Goal: Task Accomplishment & Management: Use online tool/utility

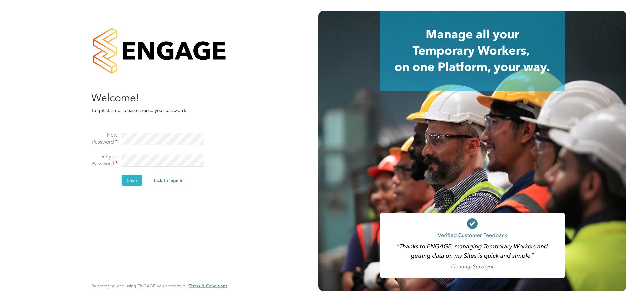
click at [141, 176] on button "Save" at bounding box center [132, 180] width 21 height 11
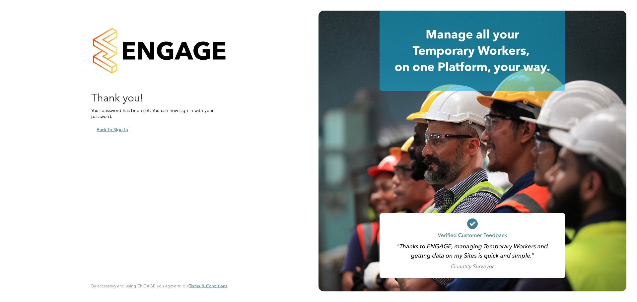
click at [124, 130] on button "Back to Sign In" at bounding box center [112, 129] width 42 height 11
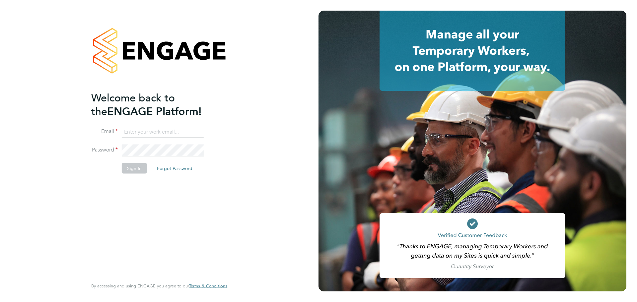
click at [146, 130] on input at bounding box center [163, 132] width 82 height 12
type input "[PERSON_NAME][EMAIL_ADDRESS][PERSON_NAME][DOMAIN_NAME]"
click at [142, 168] on button "Sign In" at bounding box center [134, 168] width 25 height 11
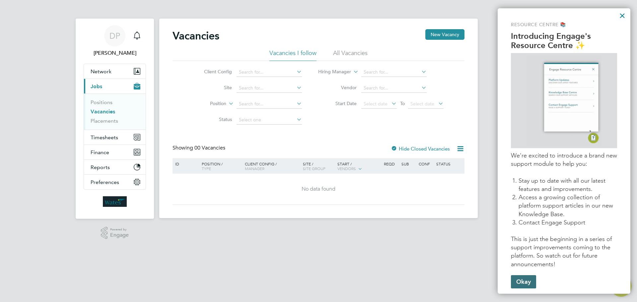
click at [527, 287] on button "Okay" at bounding box center [523, 281] width 25 height 13
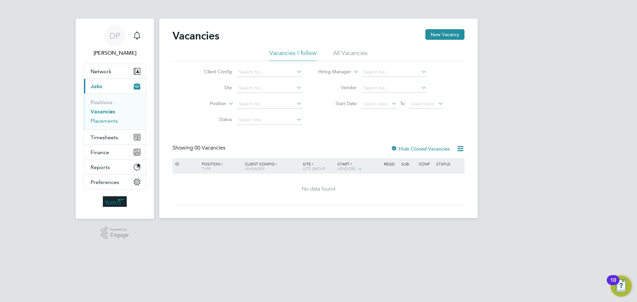
click at [105, 123] on link "Placements" at bounding box center [105, 121] width 28 height 6
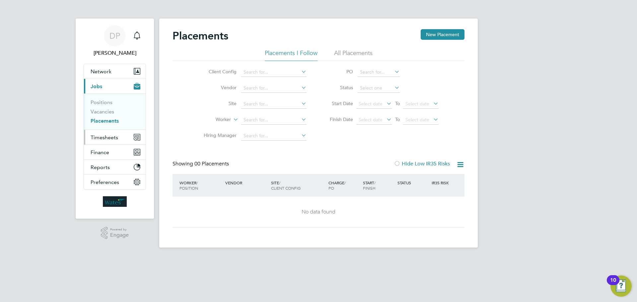
click at [105, 138] on span "Timesheets" at bounding box center [105, 137] width 28 height 6
click at [126, 139] on button "Timesheets" at bounding box center [115, 137] width 62 height 15
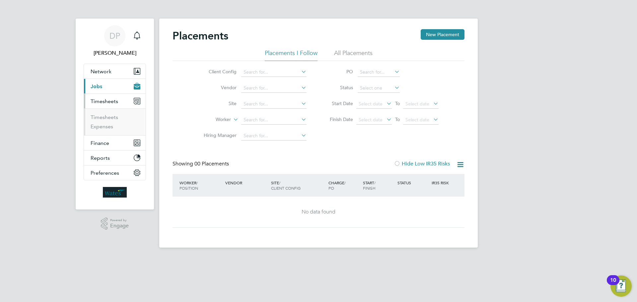
click at [106, 120] on li "Timesheets" at bounding box center [116, 118] width 50 height 9
click at [107, 117] on link "Timesheets" at bounding box center [105, 117] width 28 height 6
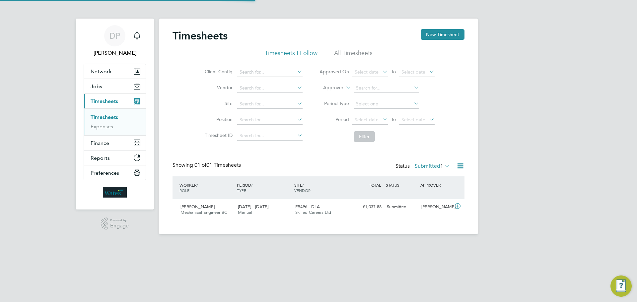
scroll to position [17, 58]
click at [143, 30] on span "1" at bounding box center [143, 32] width 8 height 8
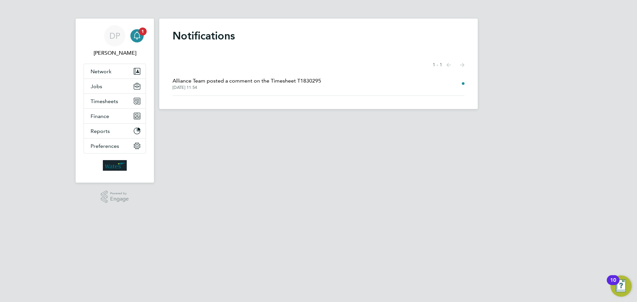
click at [233, 80] on span "Alliance Team posted a comment on the Timesheet T1830295" at bounding box center [246, 81] width 149 height 8
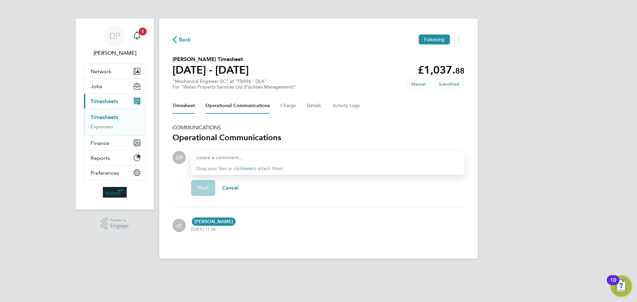
click at [187, 108] on button "Timesheet" at bounding box center [183, 106] width 22 height 16
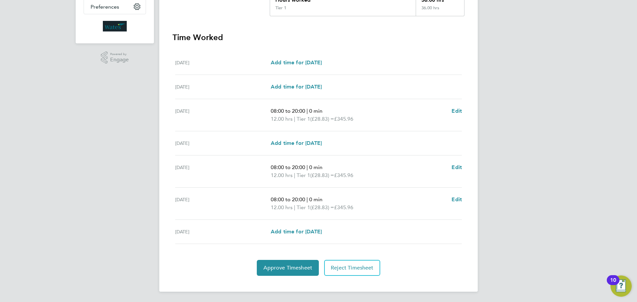
scroll to position [166, 0]
click at [272, 270] on span "Approve Timesheet" at bounding box center [287, 267] width 49 height 7
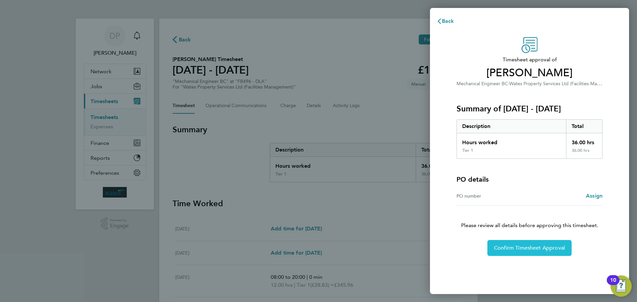
click at [529, 245] on span "Confirm Timesheet Approval" at bounding box center [529, 248] width 71 height 7
